Goal: Information Seeking & Learning: Learn about a topic

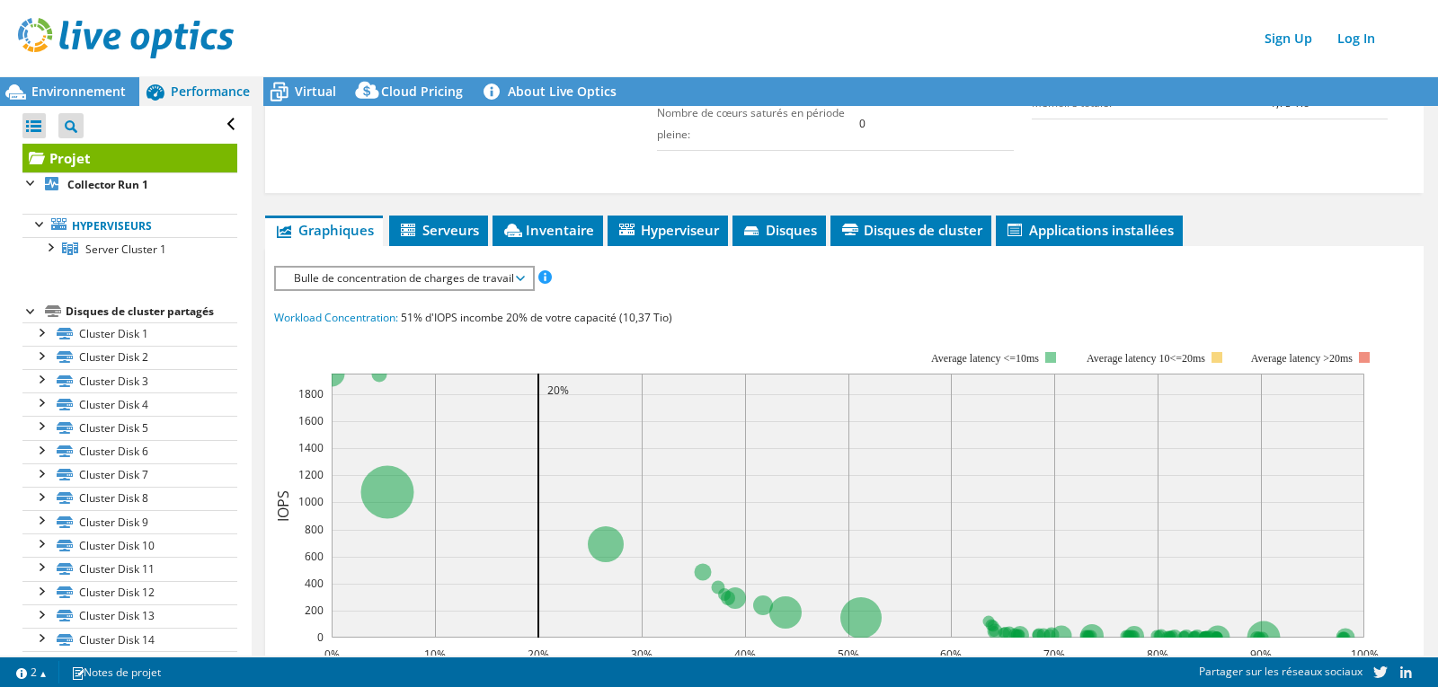
scroll to position [515, 0]
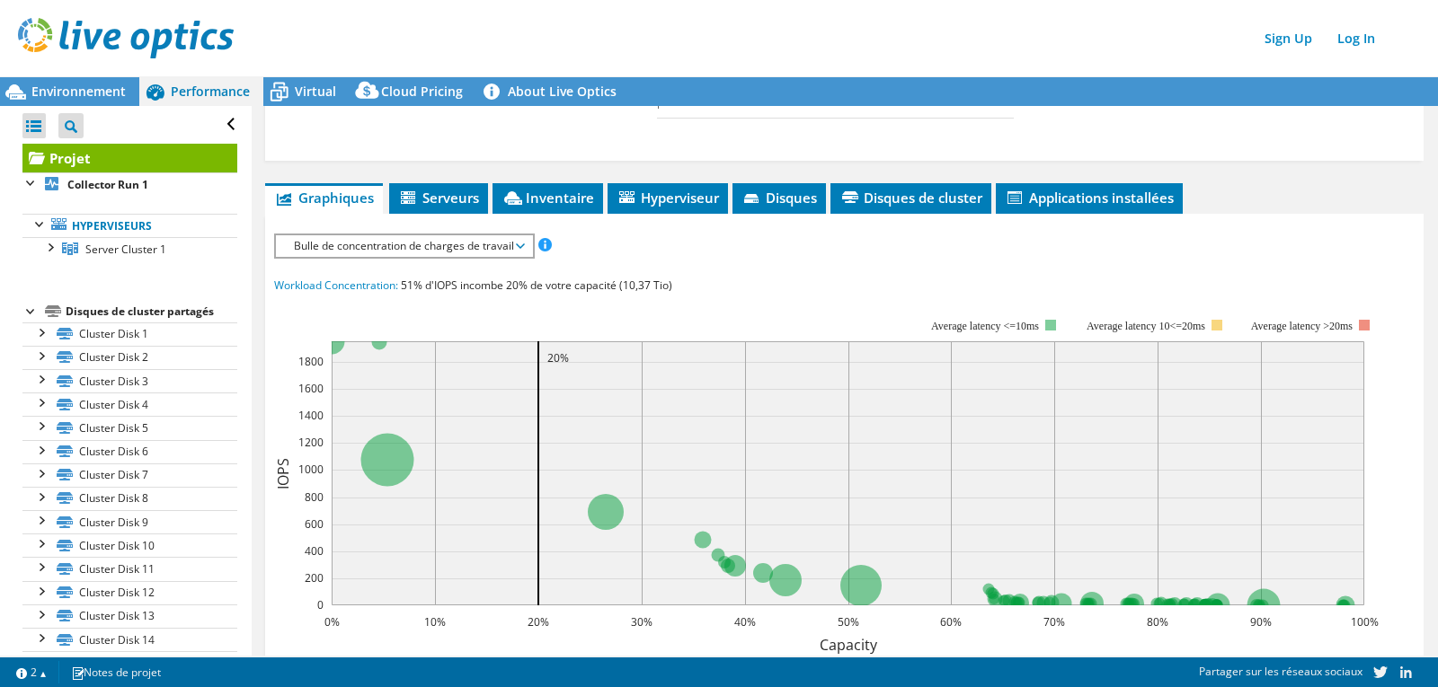
click at [491, 250] on span "Bulle de concentration de charges de travail" at bounding box center [404, 246] width 238 height 22
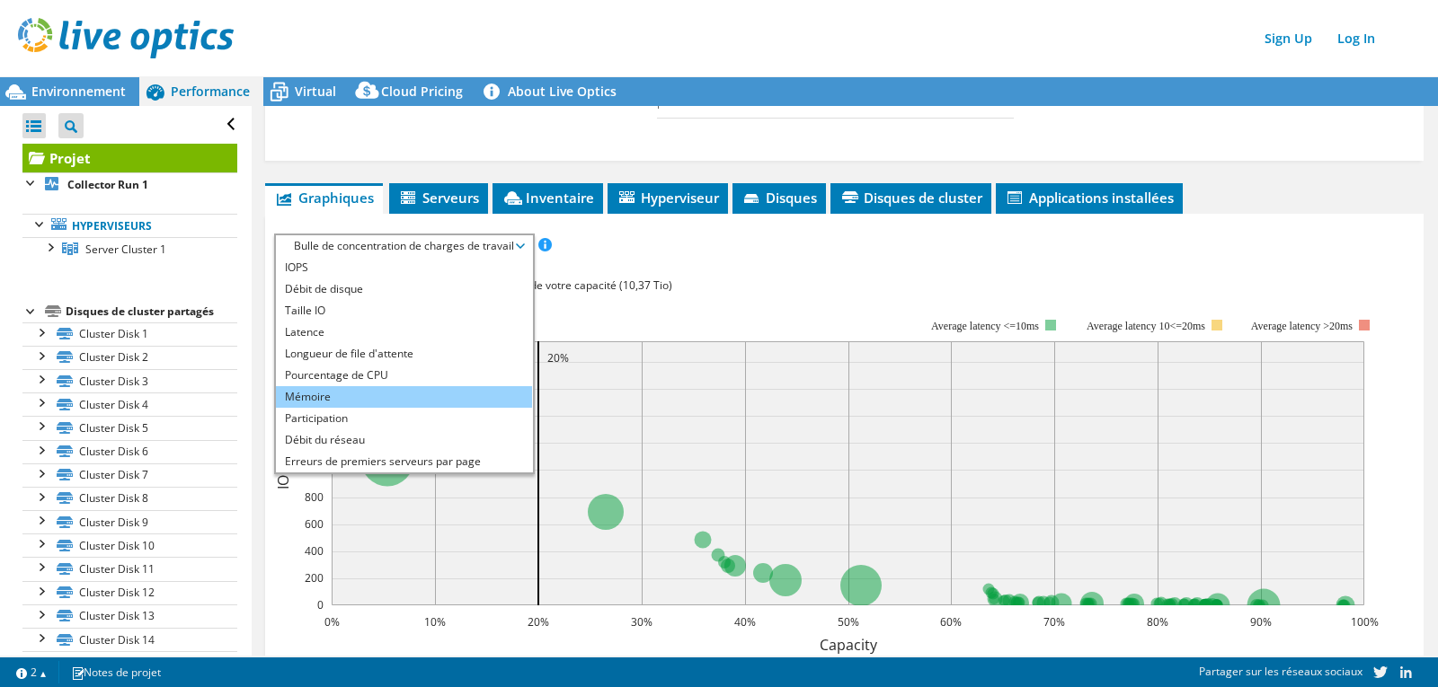
click at [401, 394] on li "Mémoire" at bounding box center [404, 397] width 256 height 22
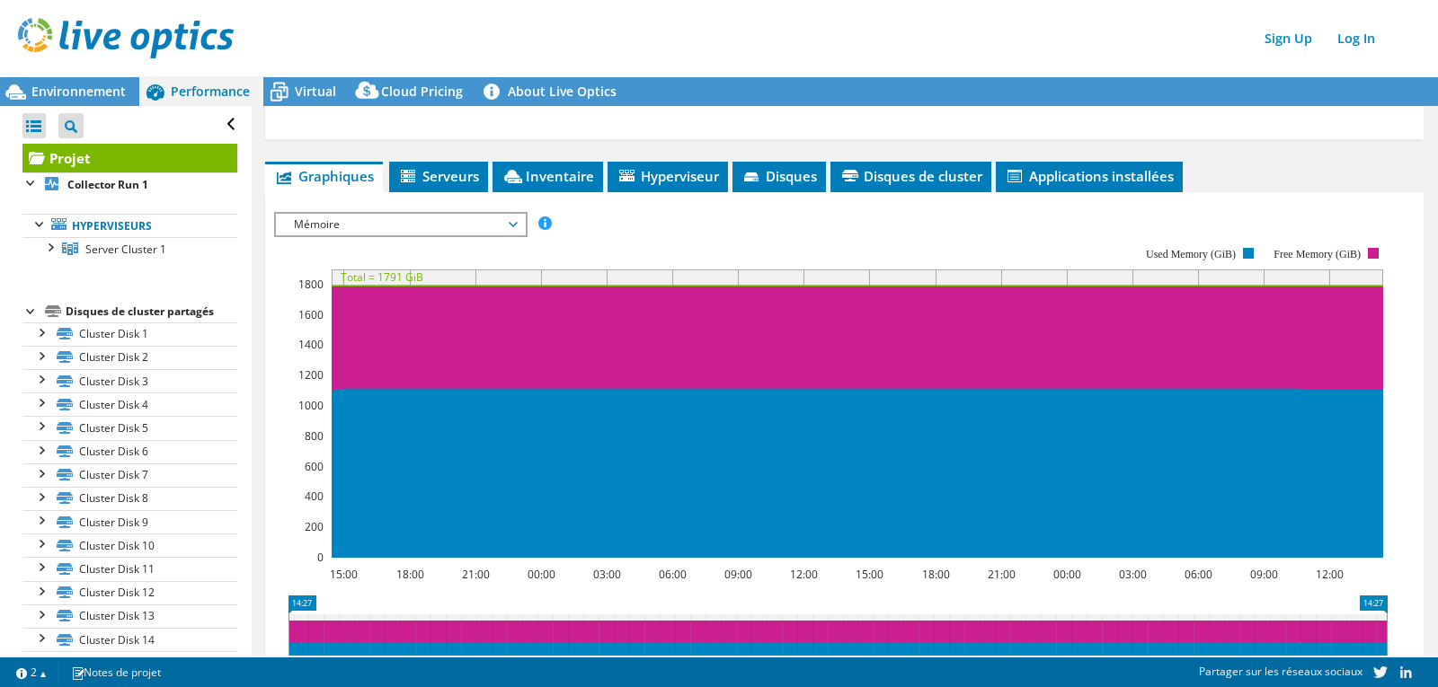
scroll to position [517, 0]
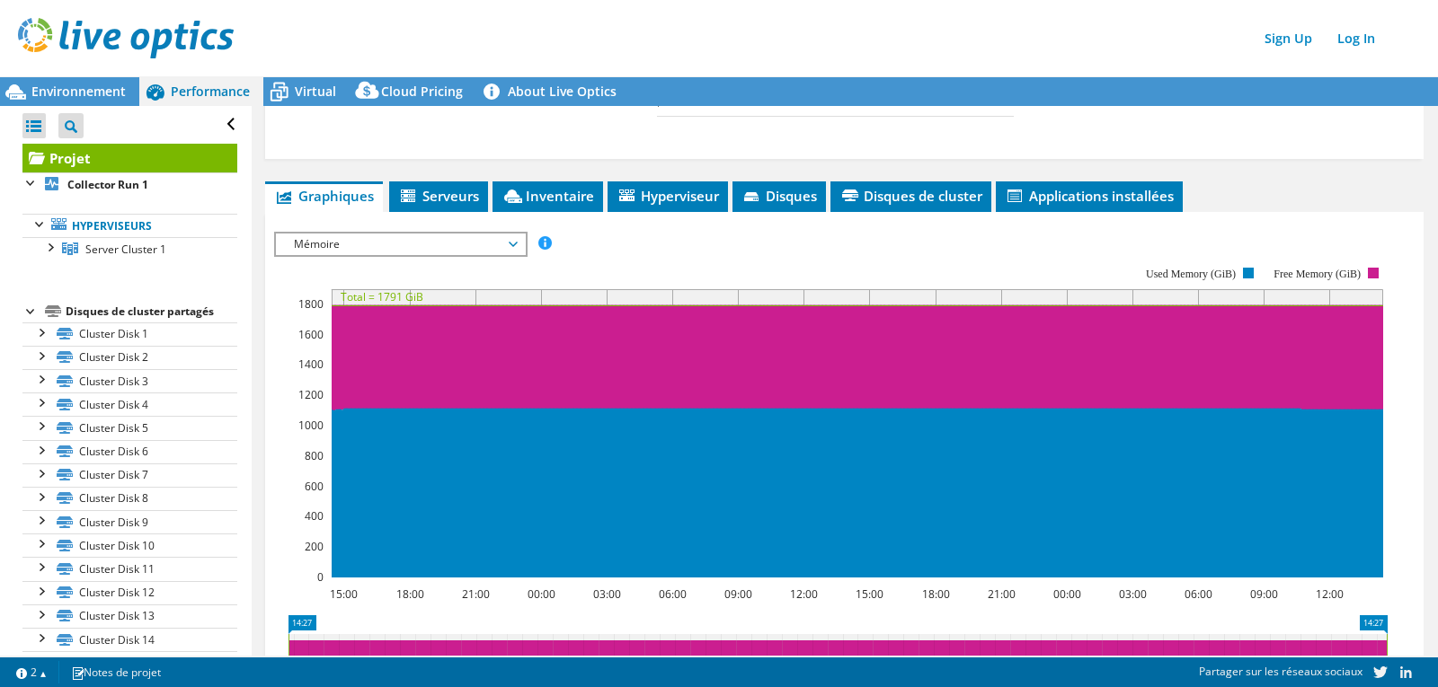
click at [442, 242] on span "Mémoire" at bounding box center [400, 245] width 231 height 22
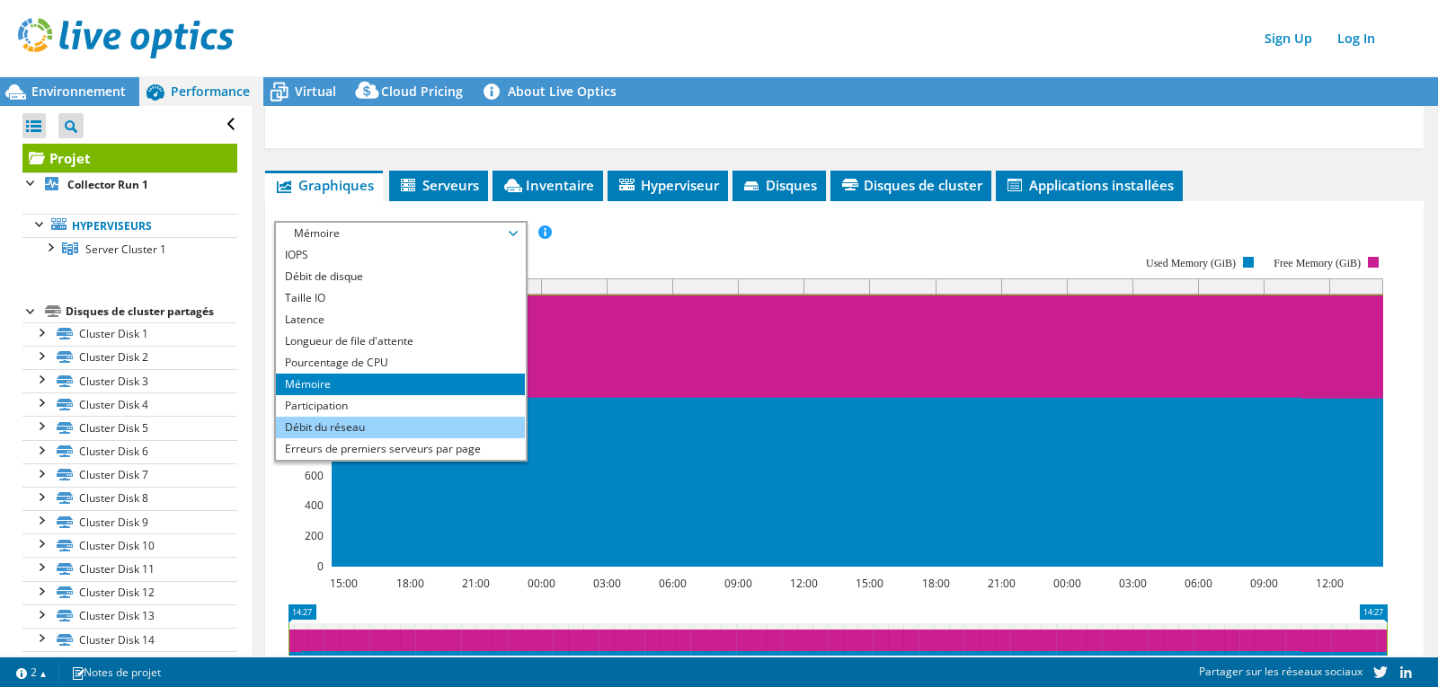
scroll to position [535, 0]
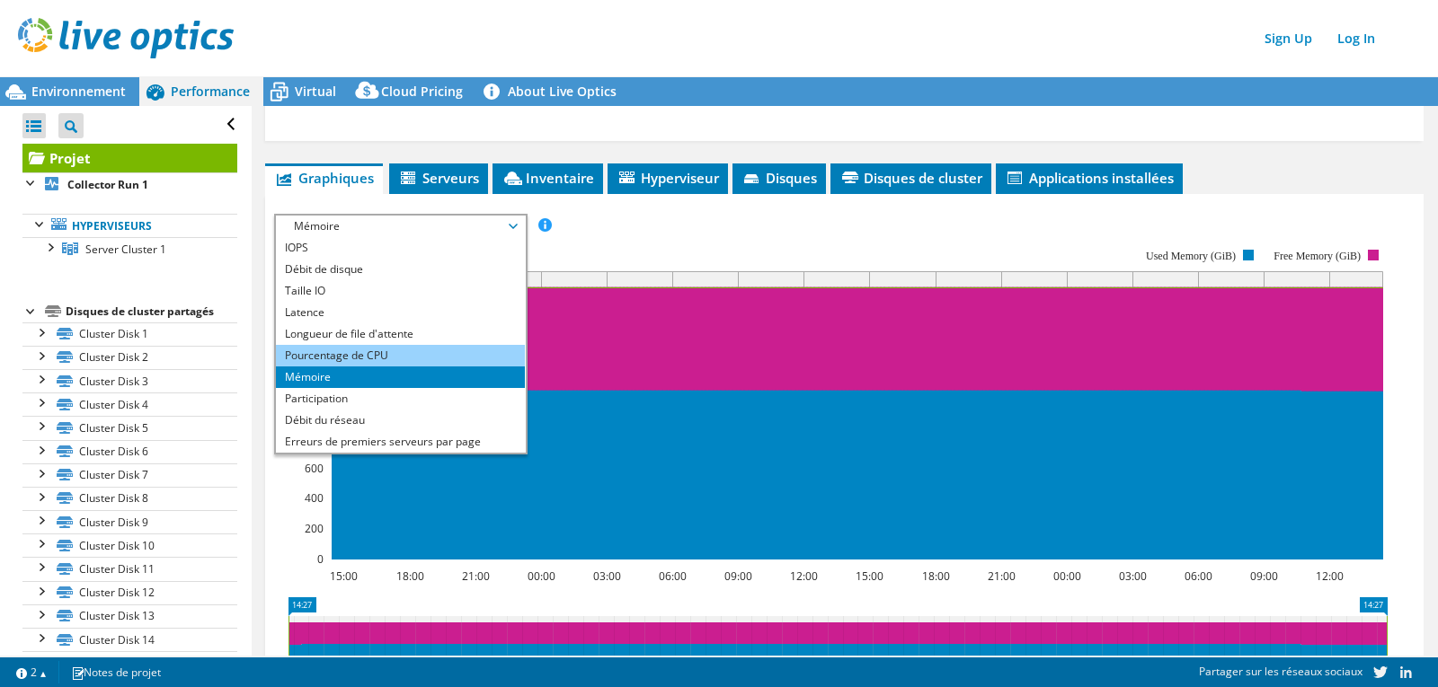
click at [414, 351] on li "Pourcentage de CPU" at bounding box center [400, 356] width 249 height 22
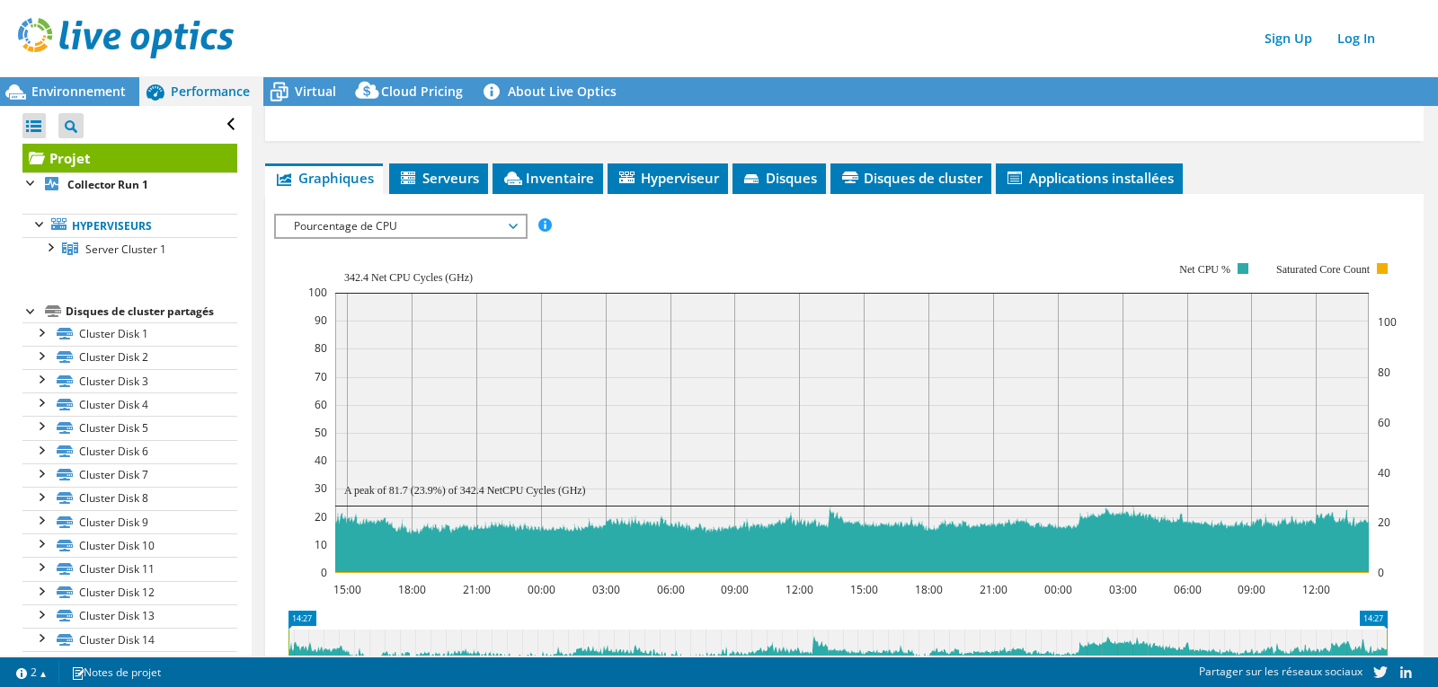
click at [375, 232] on span "Pourcentage de CPU" at bounding box center [400, 227] width 231 height 22
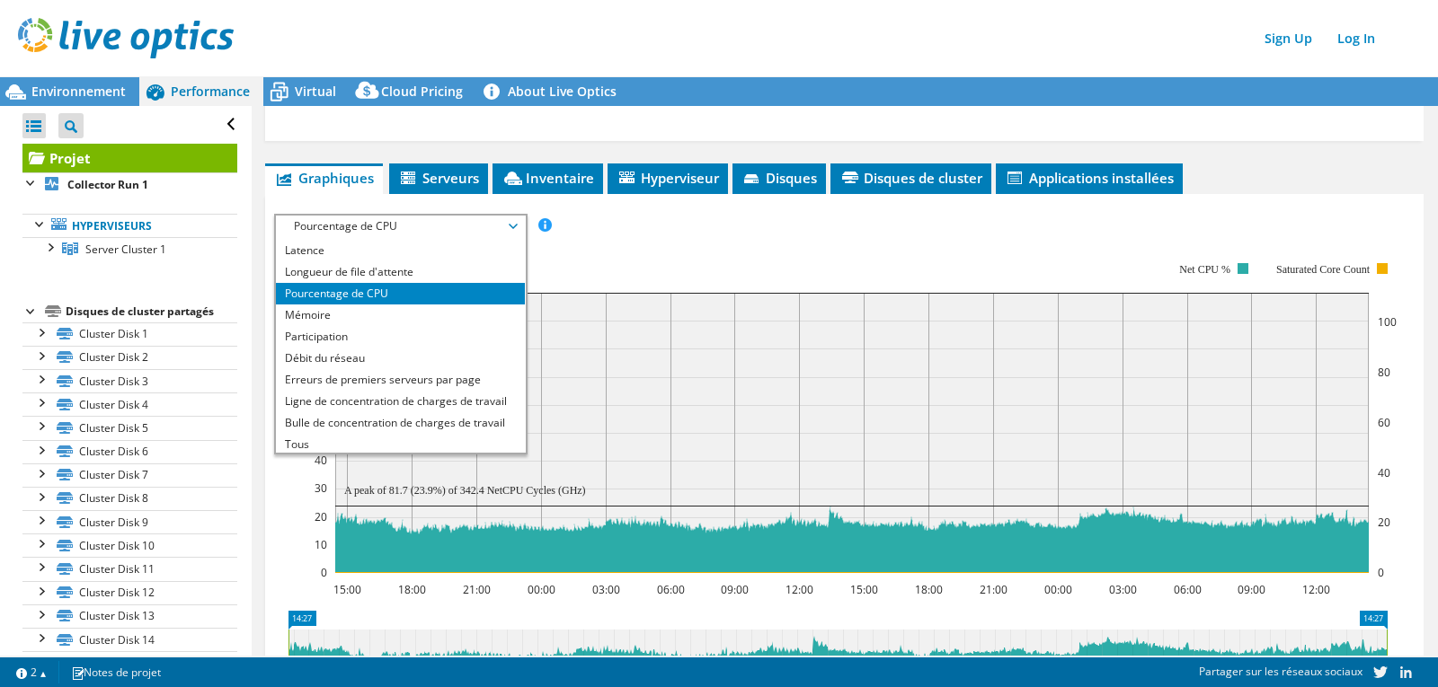
scroll to position [65, 0]
click at [629, 252] on rect at bounding box center [852, 417] width 1088 height 359
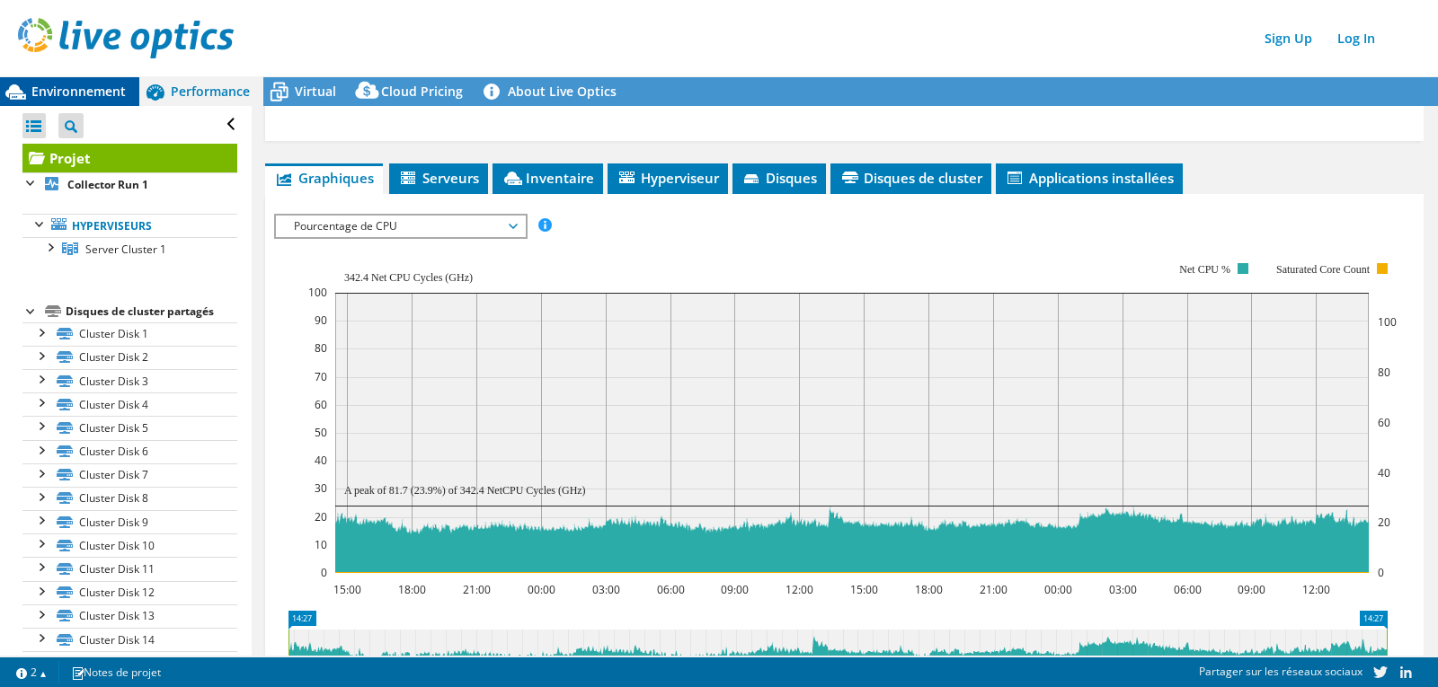
click at [86, 91] on span "Environnement" at bounding box center [78, 91] width 94 height 17
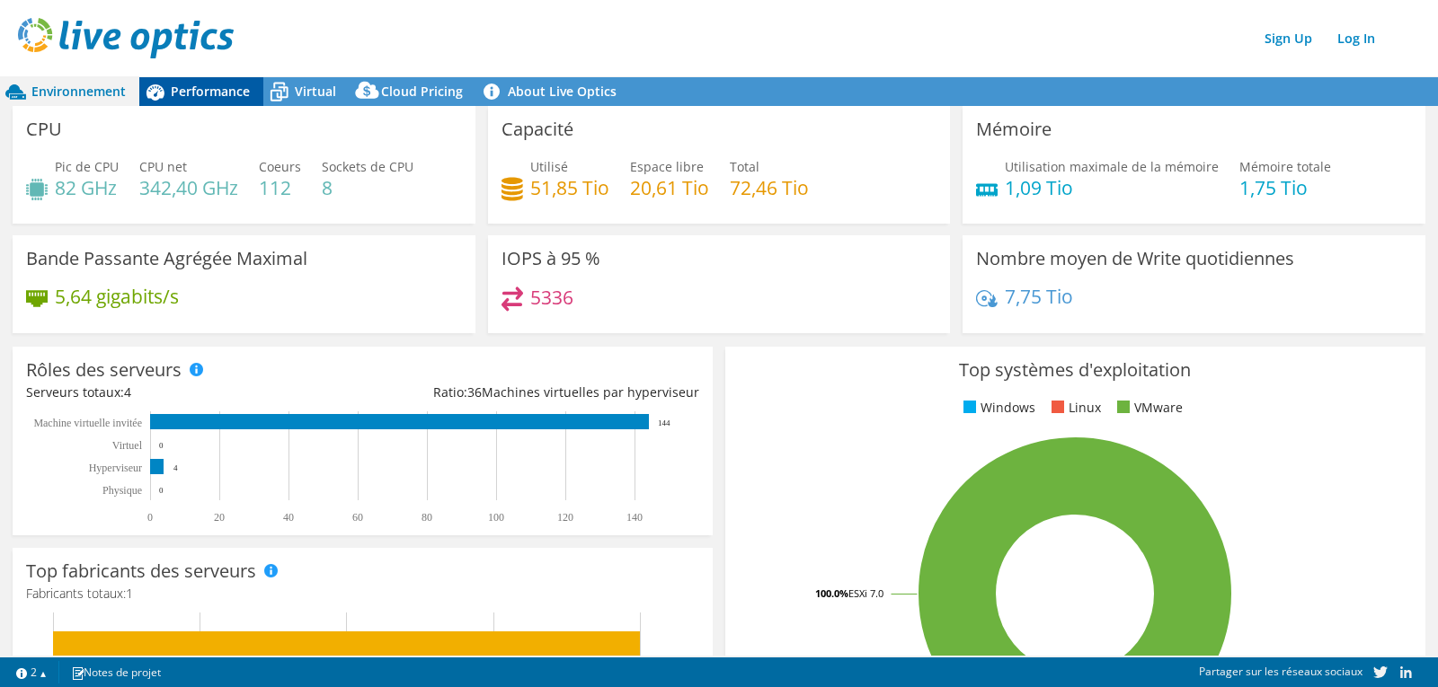
click at [211, 93] on span "Performance" at bounding box center [210, 91] width 79 height 17
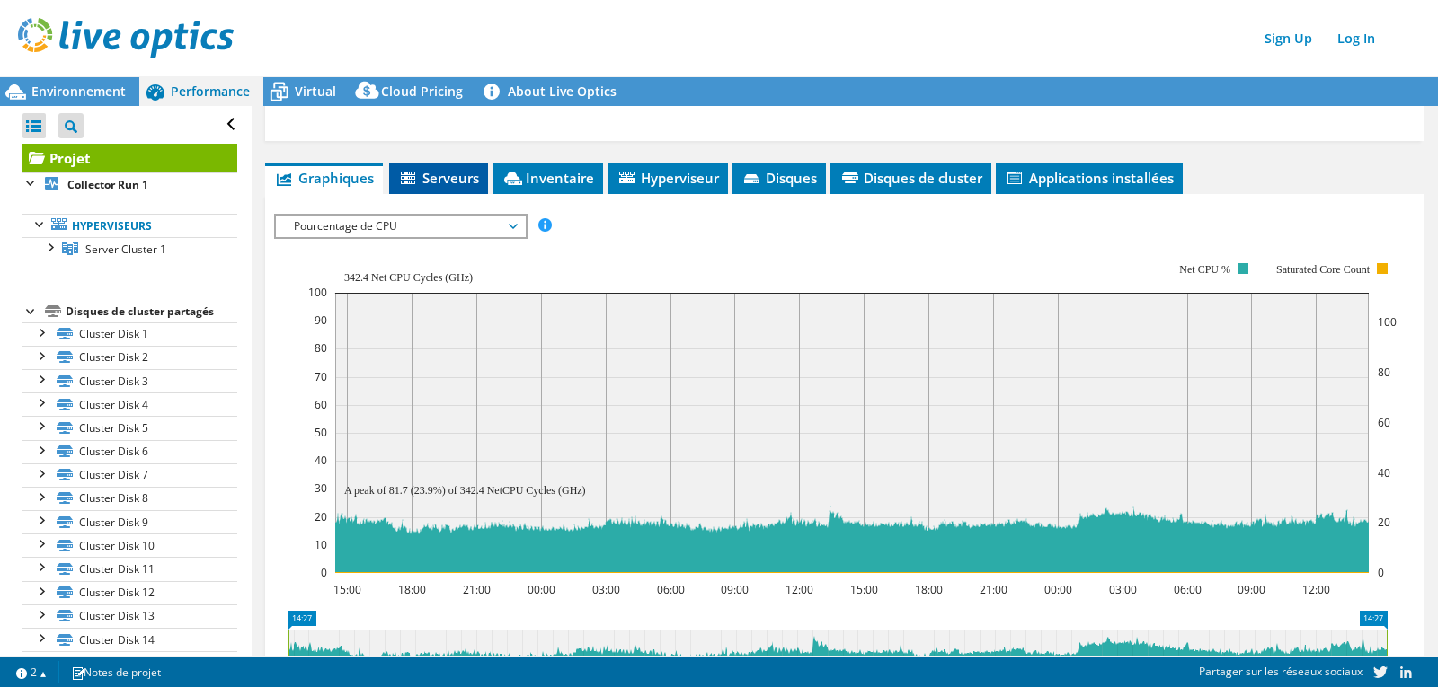
click at [463, 174] on span "Serveurs" at bounding box center [438, 178] width 81 height 18
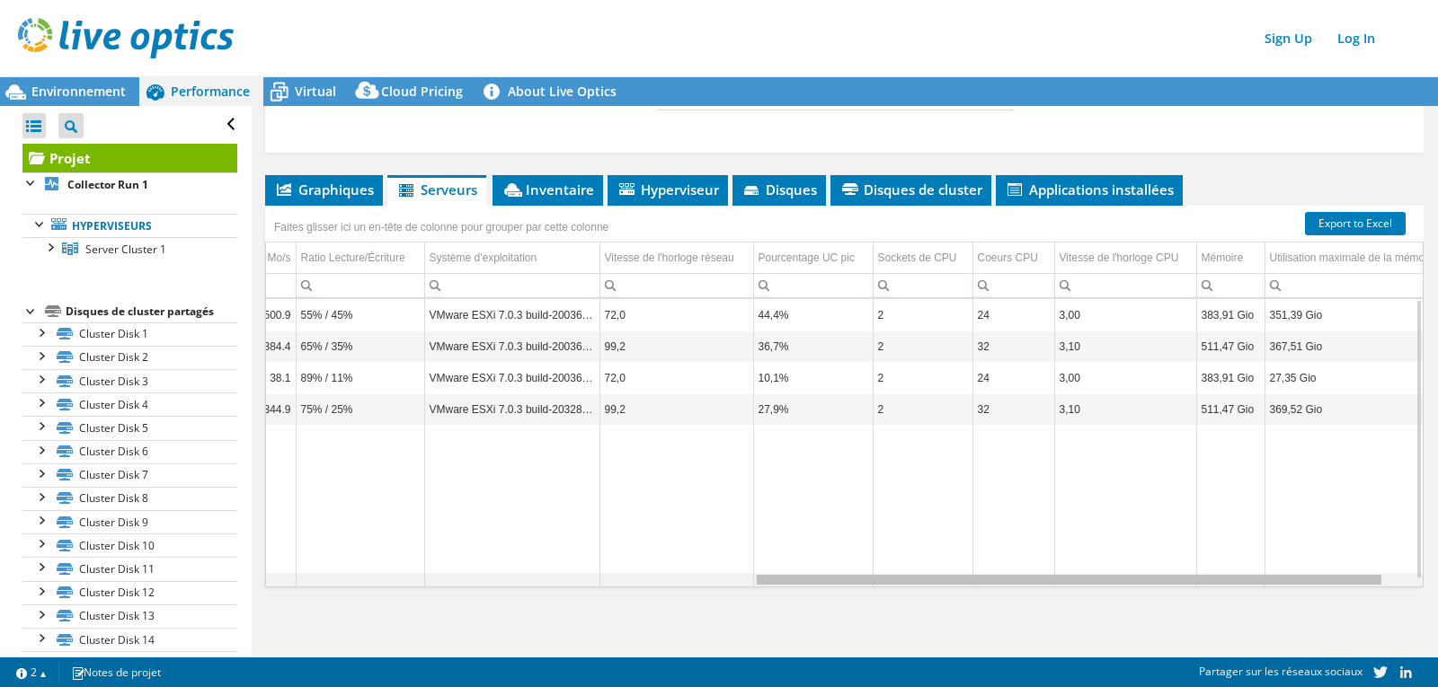
scroll to position [0, 916]
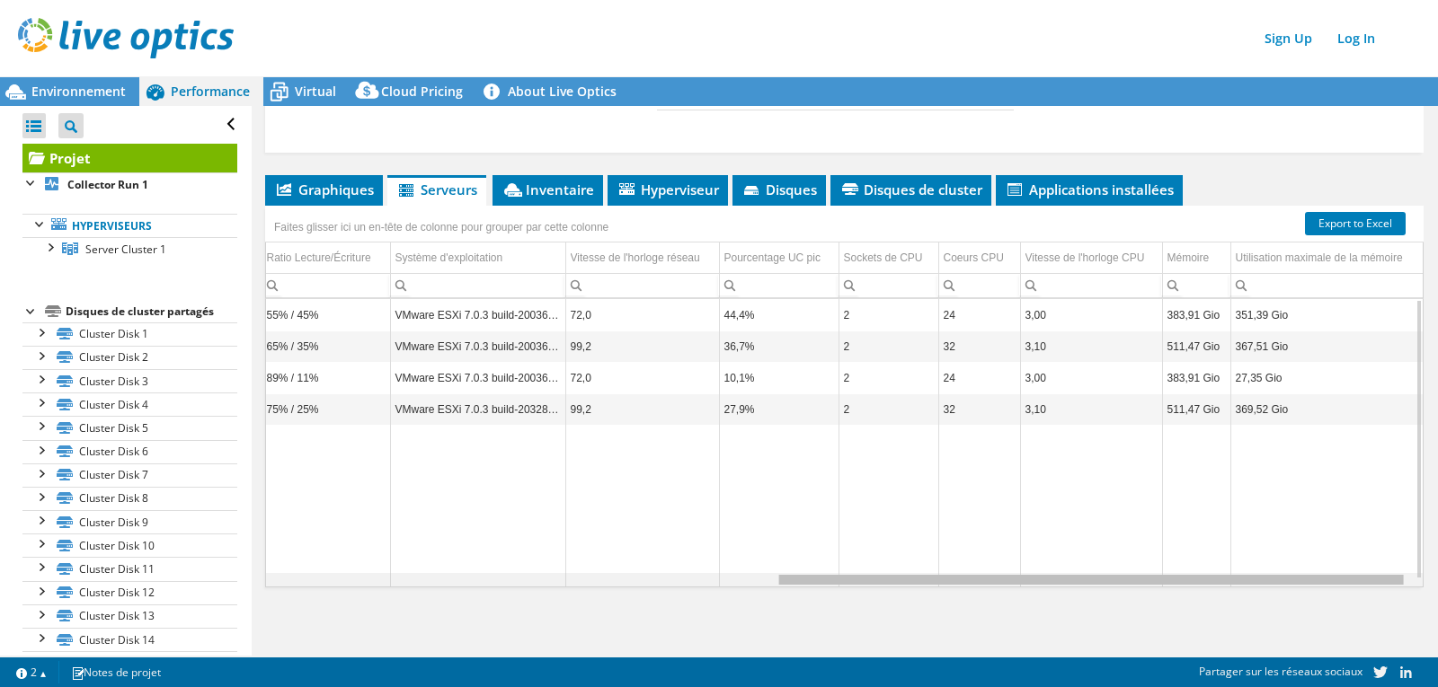
drag, startPoint x: 823, startPoint y: 583, endPoint x: 1342, endPoint y: 597, distance: 519.5
click at [1342, 597] on body "Sign Up Log In Ce projet a été archivé. Il ne peut plus être modifié et les gra…" at bounding box center [719, 343] width 1438 height 687
